Goal: Task Accomplishment & Management: Manage account settings

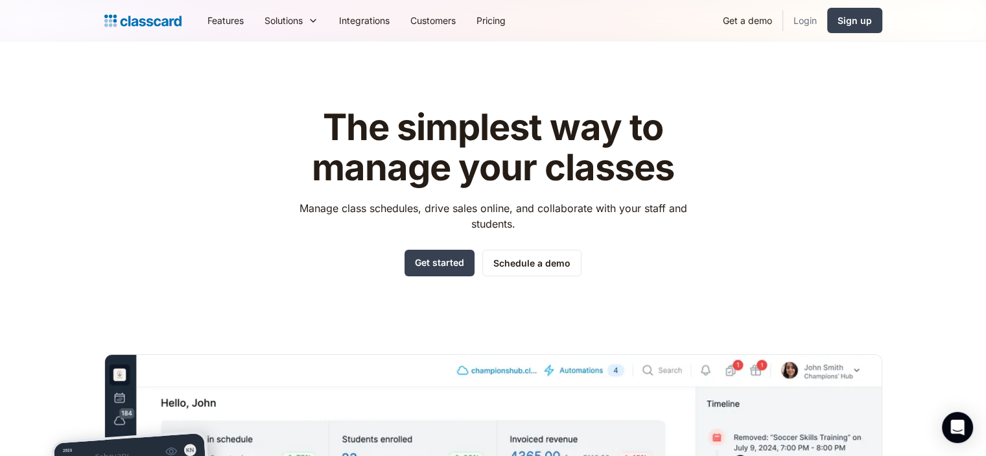
click at [810, 19] on link "Login" at bounding box center [805, 20] width 44 height 29
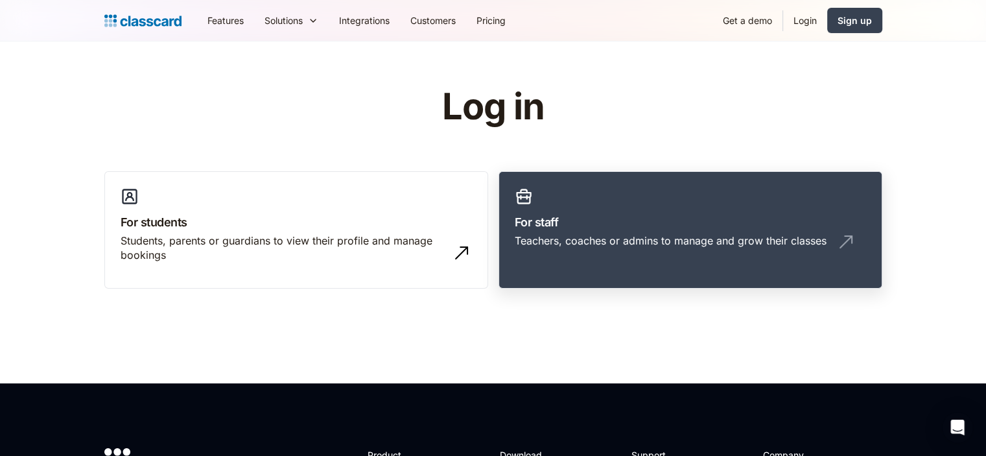
click at [738, 181] on link "For staff Teachers, coaches or admins to manage and grow their classes" at bounding box center [691, 230] width 384 height 118
